Goal: Communication & Community: Answer question/provide support

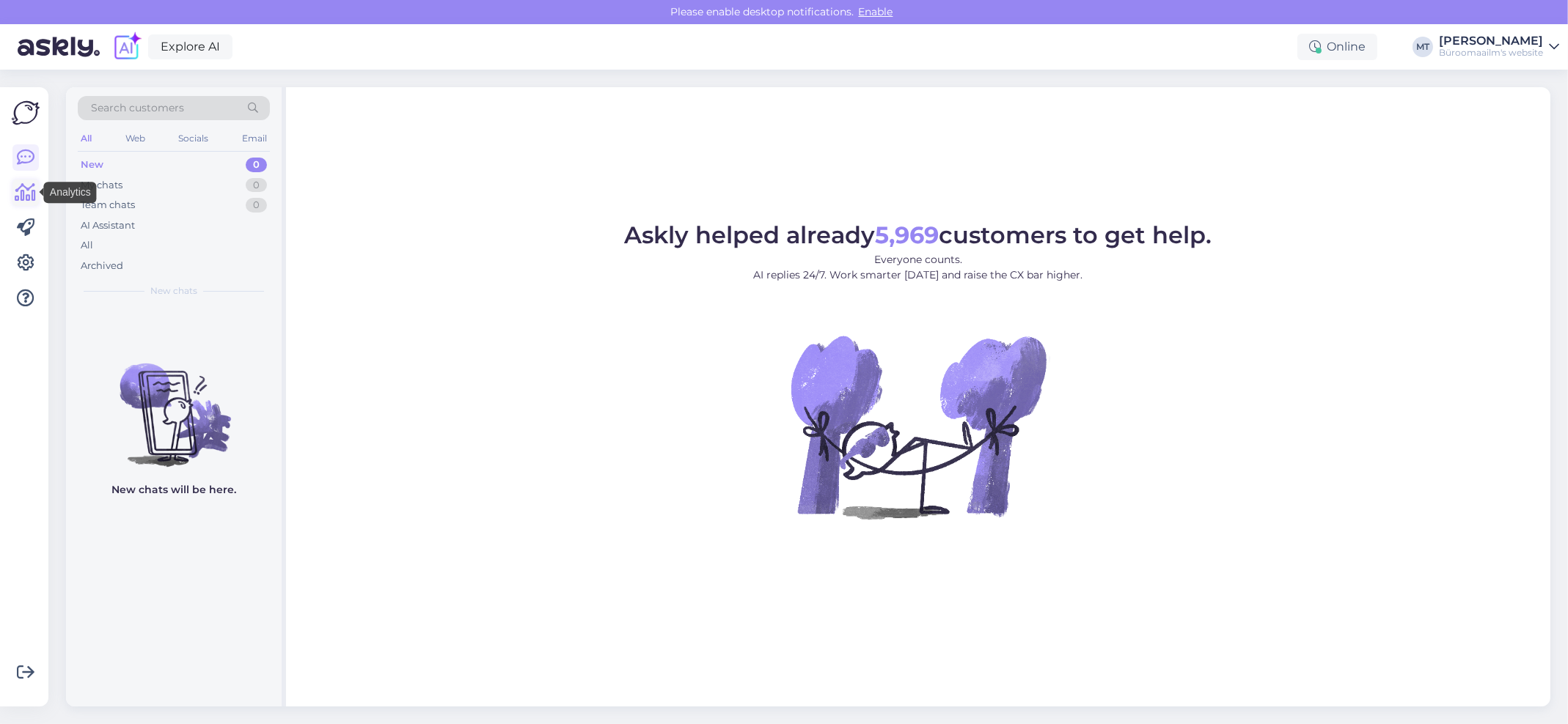
click at [27, 193] on icon at bounding box center [25, 192] width 21 height 17
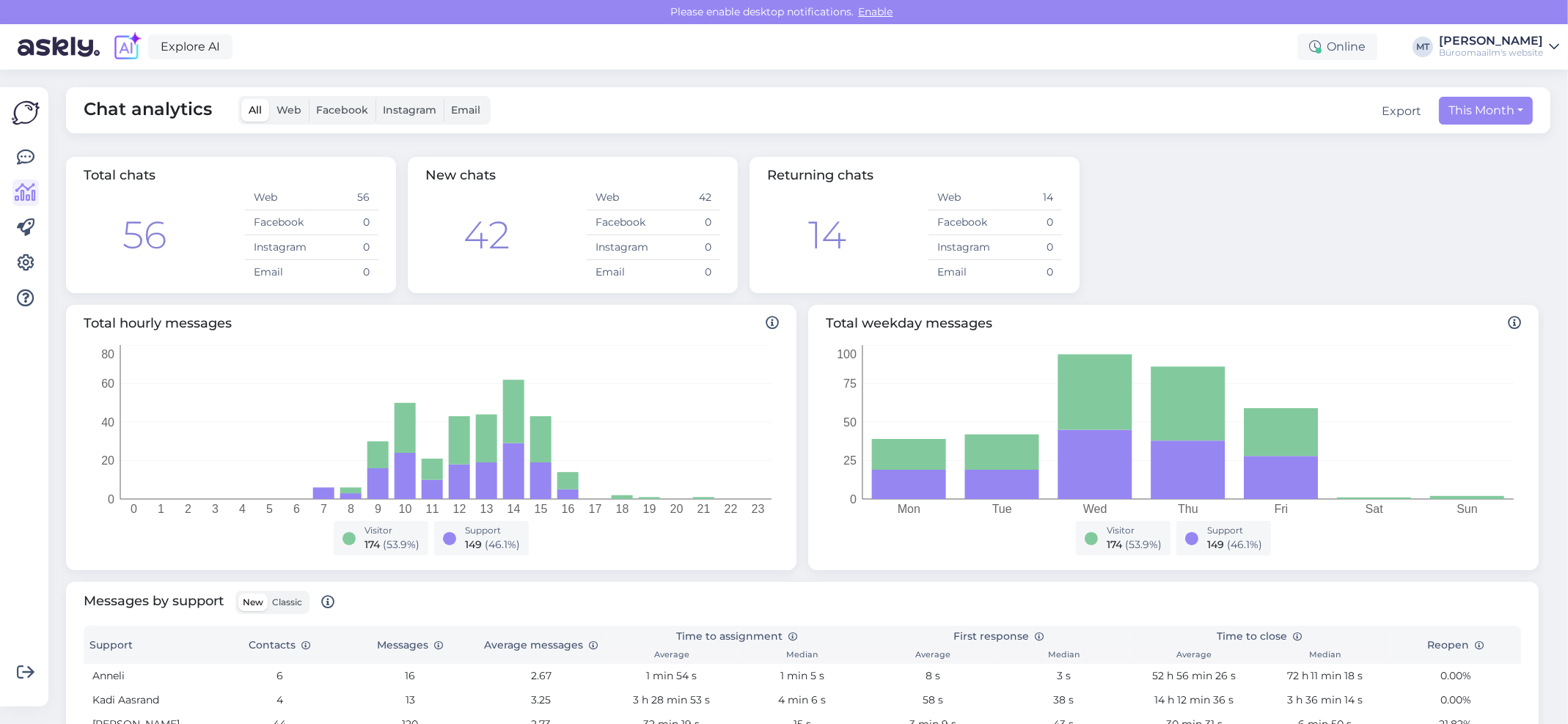
scroll to position [292, 0]
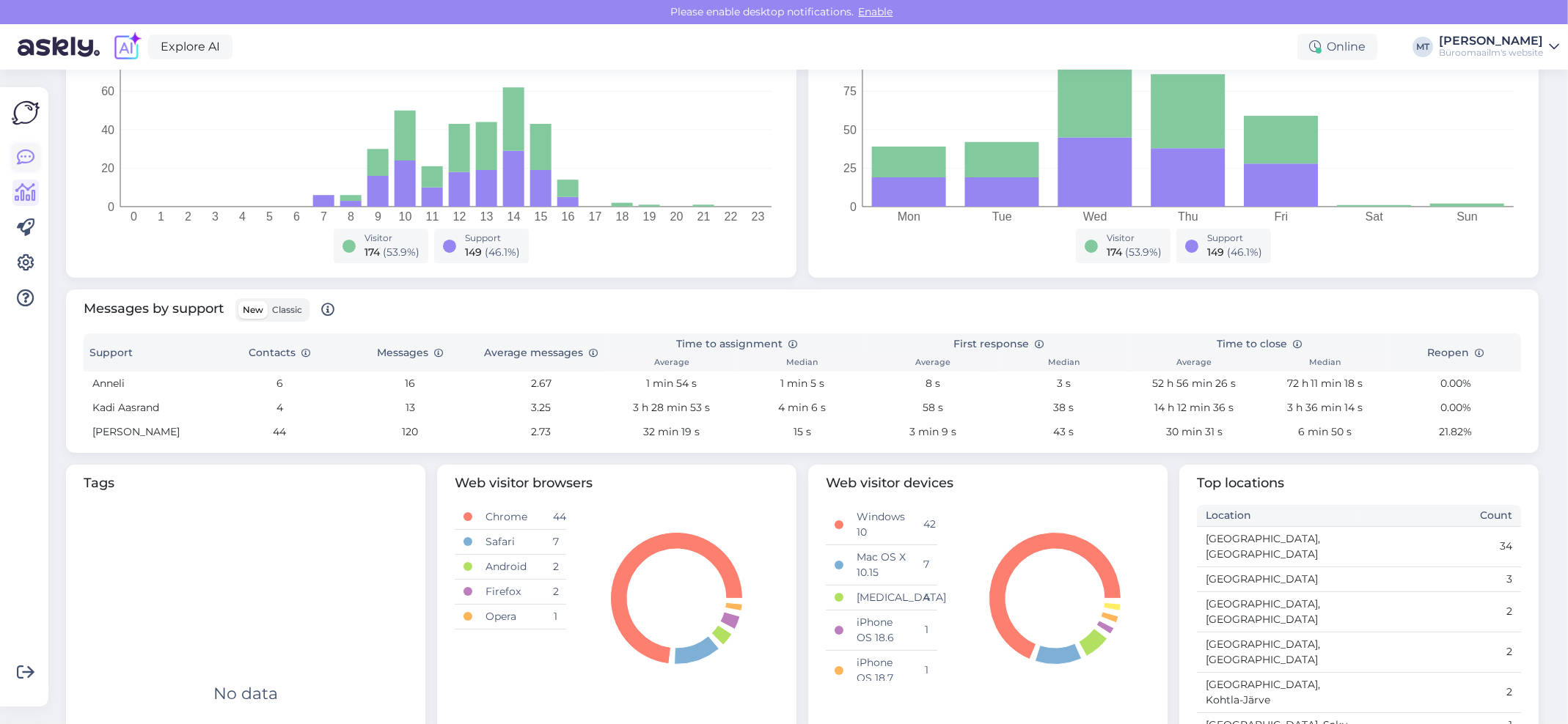
click at [30, 152] on icon at bounding box center [25, 158] width 17 height 17
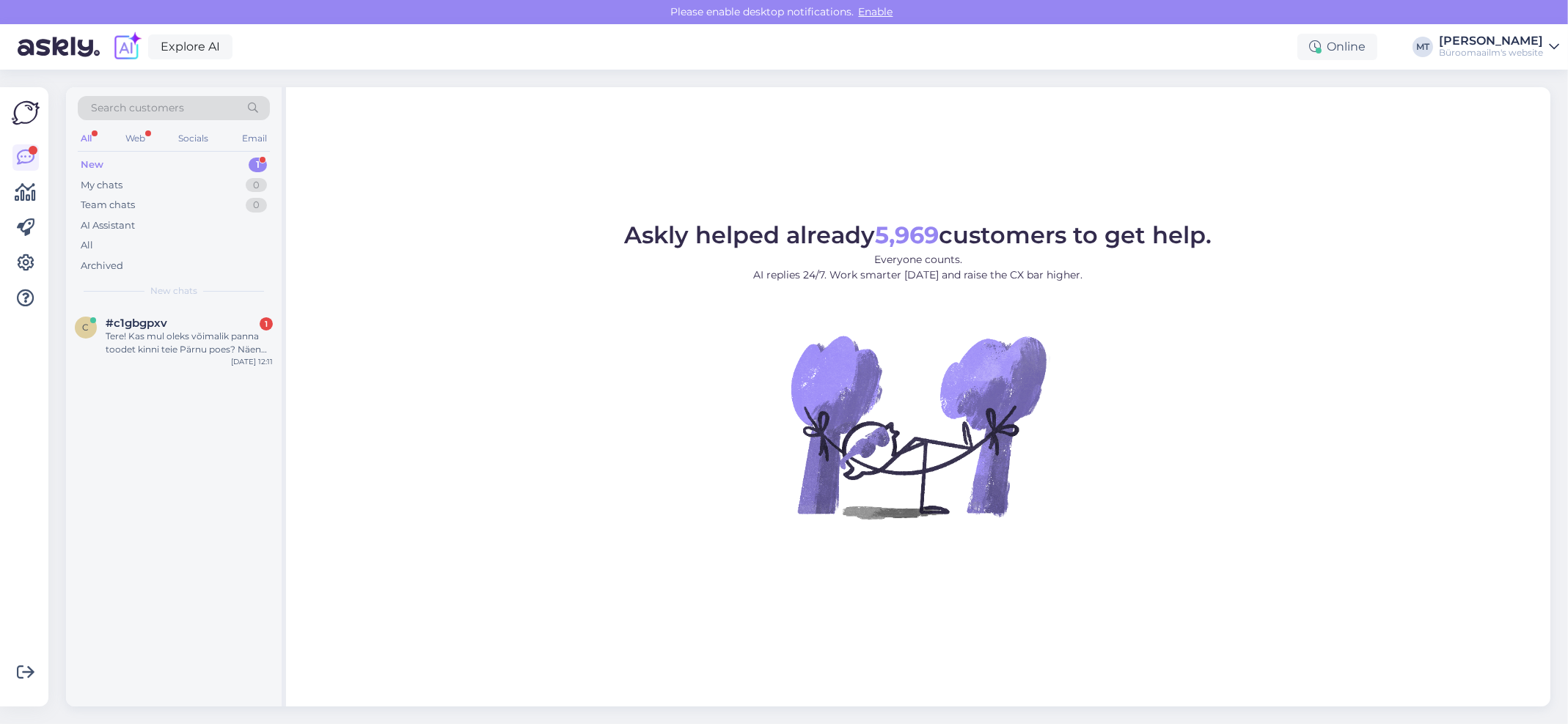
click at [89, 158] on div "New" at bounding box center [92, 165] width 23 height 15
click at [156, 337] on div "Tere! Kas mul oleks võimalik panna toodet kinni teie Pärnu poes? Näen epoest et…" at bounding box center [189, 342] width 167 height 26
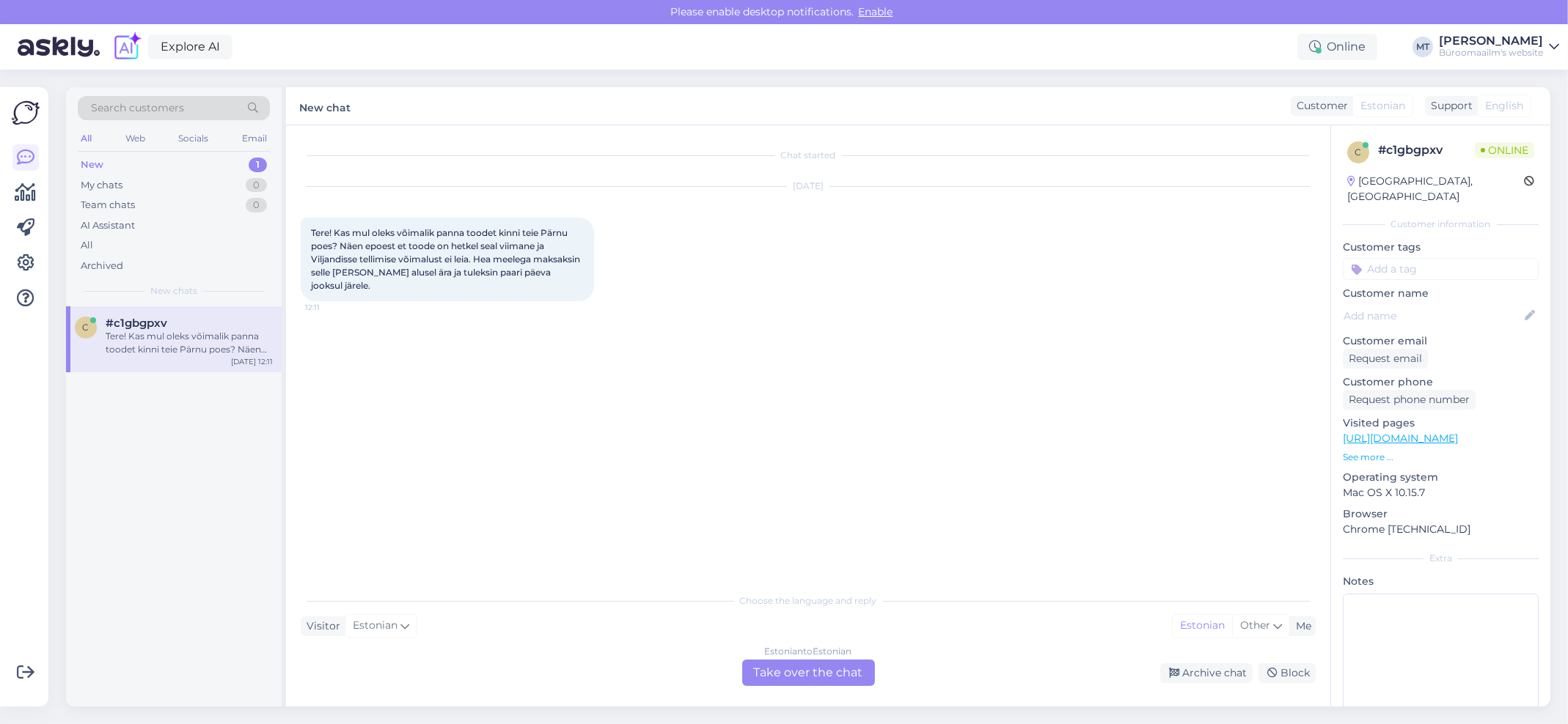
click at [834, 660] on div "Estonian to Estonian Take over the chat" at bounding box center [809, 673] width 133 height 26
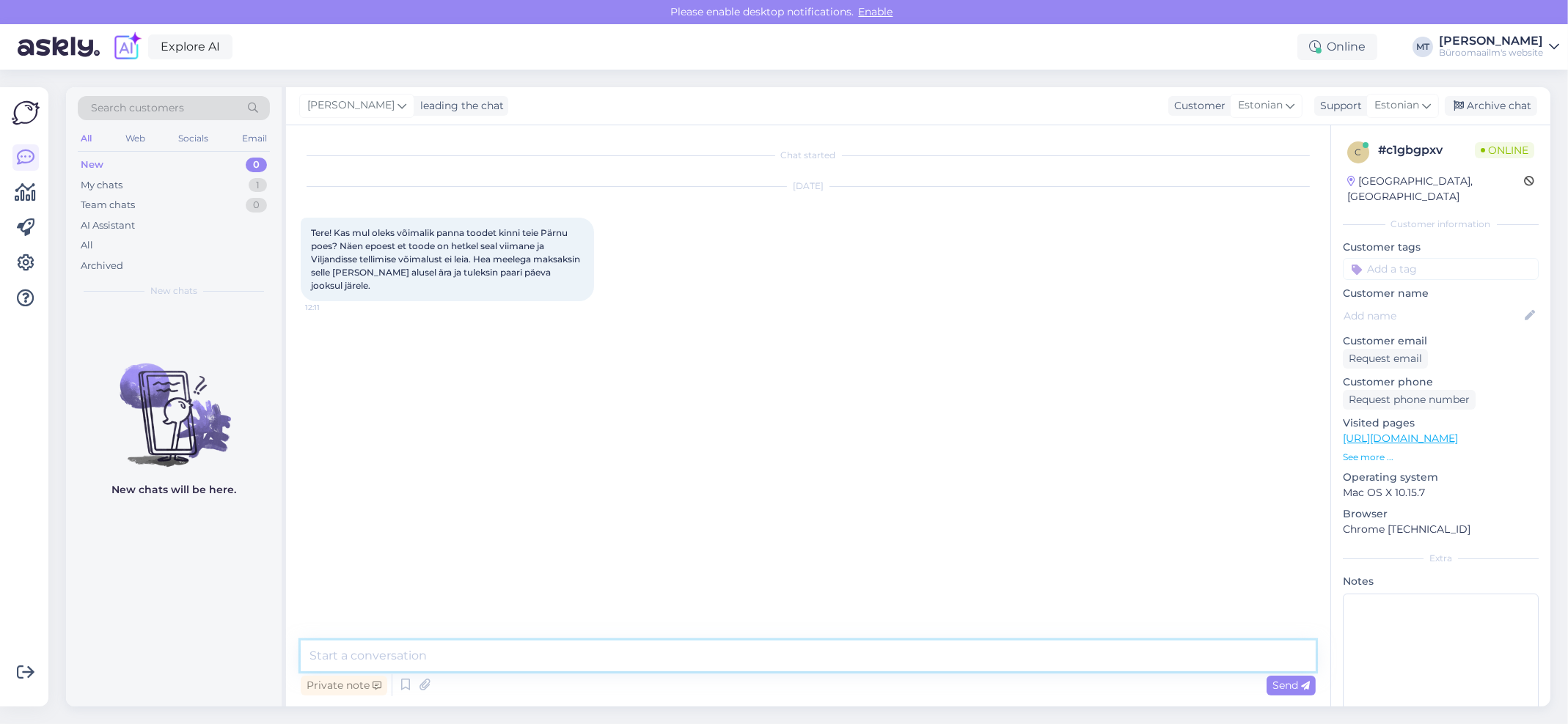
click at [388, 655] on textarea at bounding box center [807, 656] width 1015 height 31
click at [460, 658] on textarea "Tere. Palun kirjutage otse kaupluse meilile" at bounding box center [807, 656] width 1015 height 31
click at [674, 662] on textarea "Tere. Palun kirjutage otse [GEOGRAPHIC_DATA] kaupluse meilile" at bounding box center [807, 656] width 1015 height 31
paste textarea "[EMAIL_ADDRESS][DOMAIN_NAME]"
type textarea "Tere. Palun kirjutage otse Pärnu kaupluse meilile [EMAIL_ADDRESS][DOMAIN_NAME]"
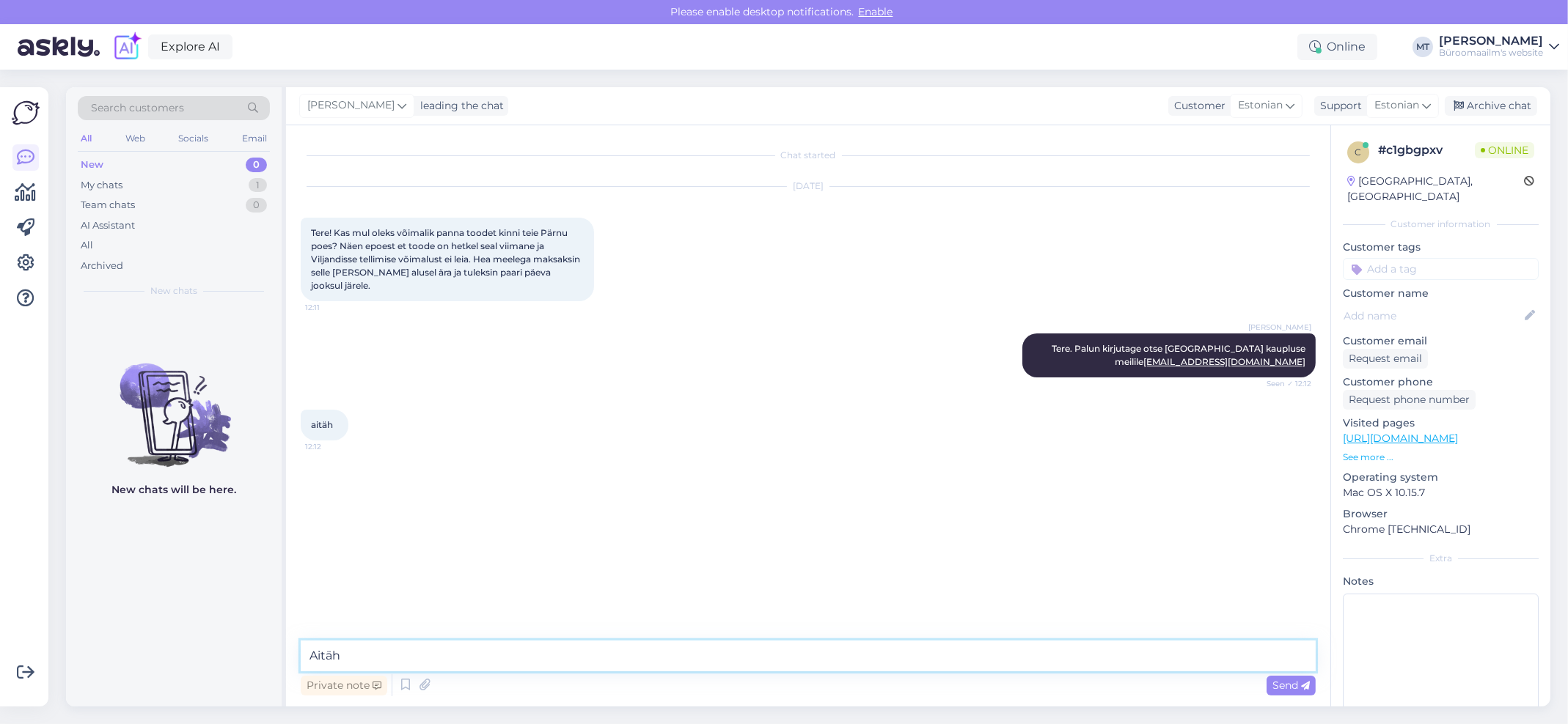
type textarea "Aitäh."
click at [1500, 102] on div "Archive chat" at bounding box center [1490, 105] width 93 height 20
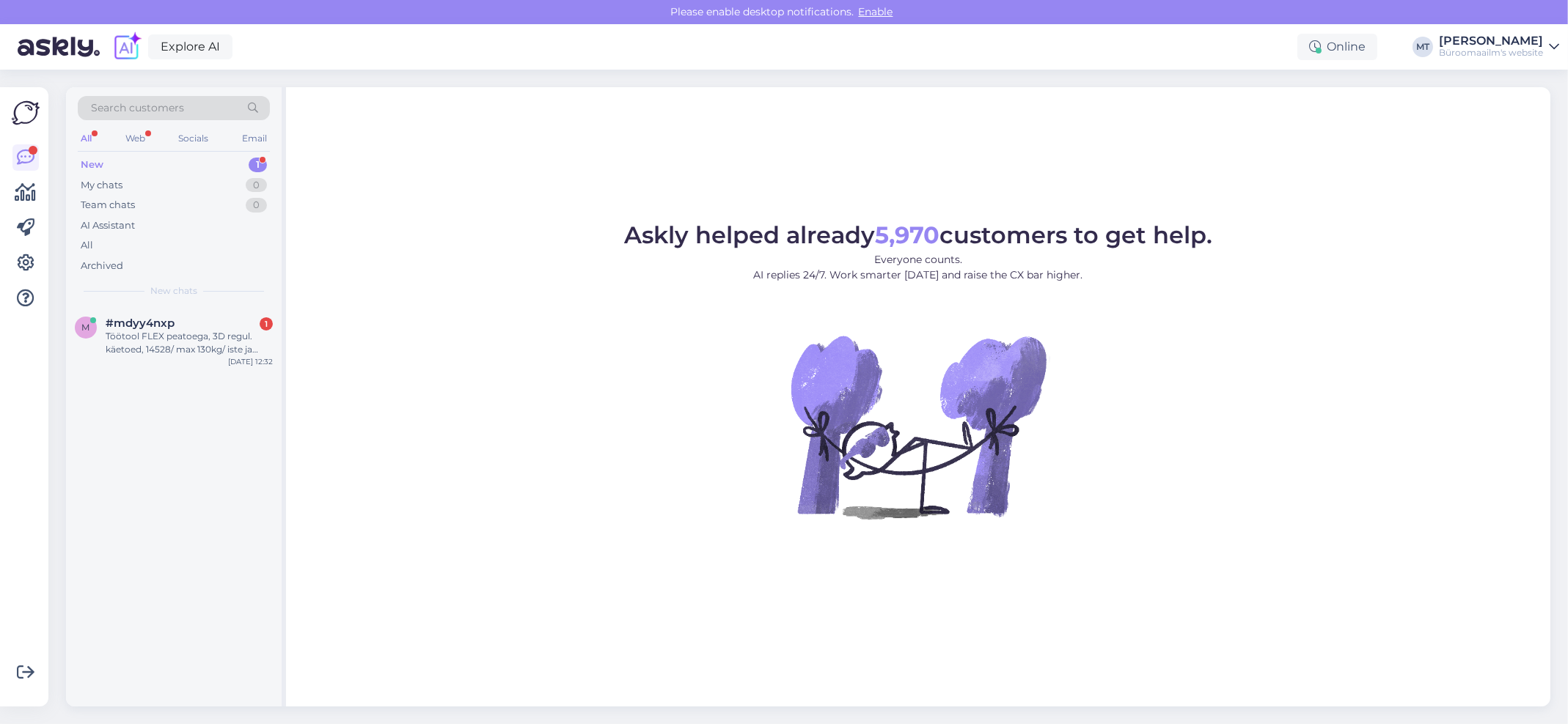
click at [94, 154] on div "New 1" at bounding box center [174, 165] width 192 height 21
click at [123, 320] on span "#mdyy4nxp" at bounding box center [139, 323] width 69 height 13
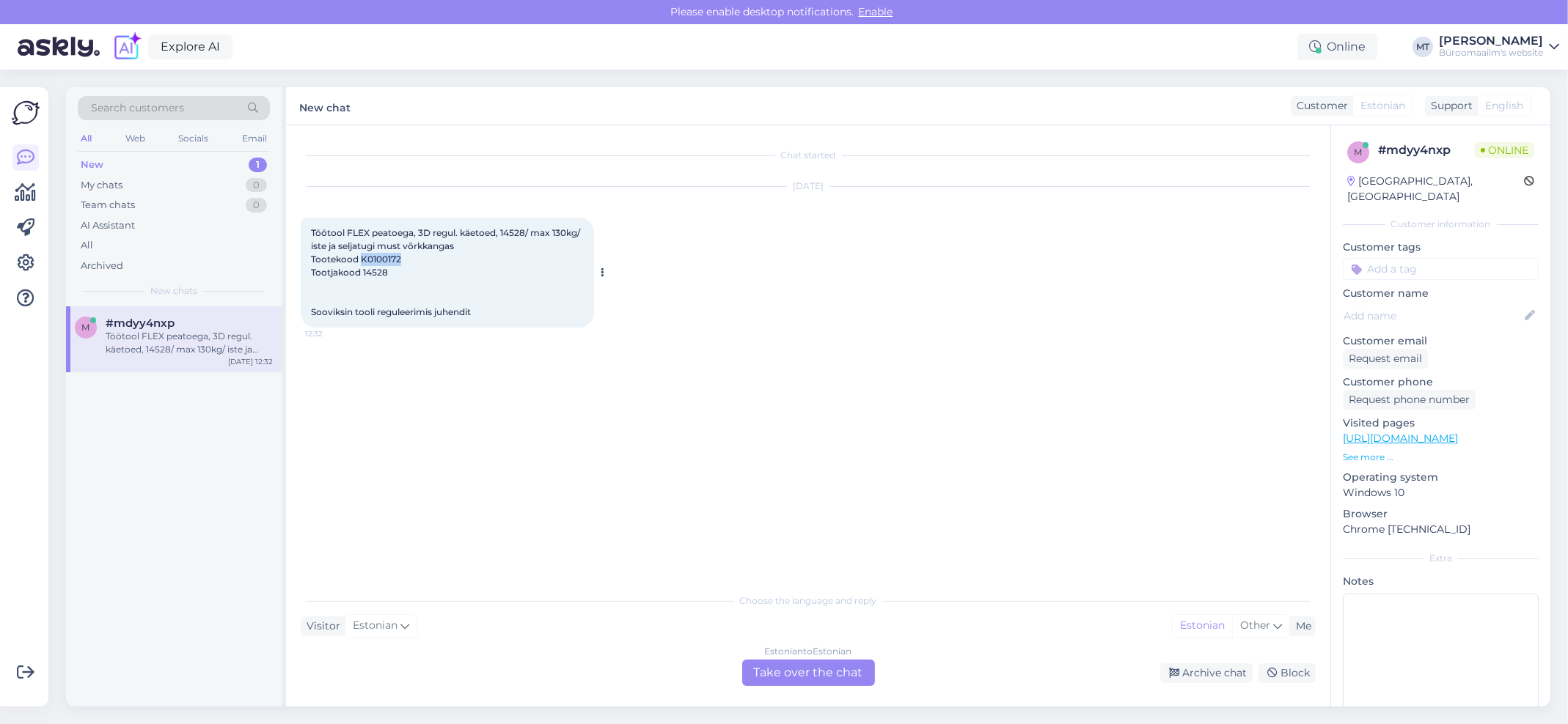
drag, startPoint x: 405, startPoint y: 254, endPoint x: 362, endPoint y: 261, distance: 43.6
click at [362, 261] on div "Töötool FLEX peatoega, 3D regul. käetoed, 14528/ max 130kg/ iste ja seljatugi m…" at bounding box center [447, 272] width 293 height 110
copy span "K0100172"
